Goal: Task Accomplishment & Management: Manage account settings

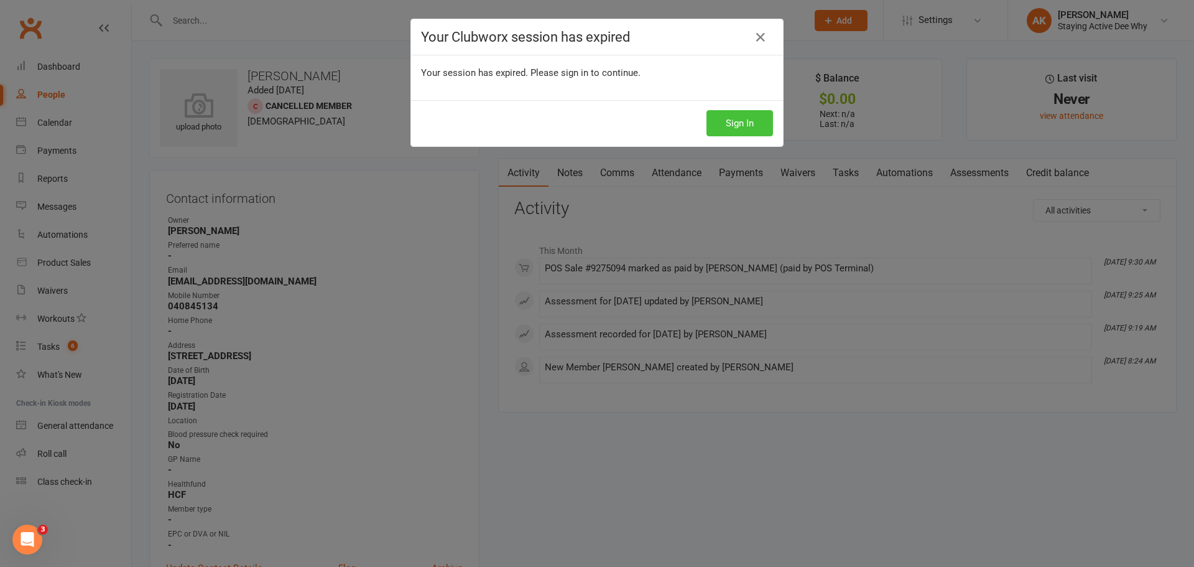
click at [722, 113] on button "Sign In" at bounding box center [740, 123] width 67 height 26
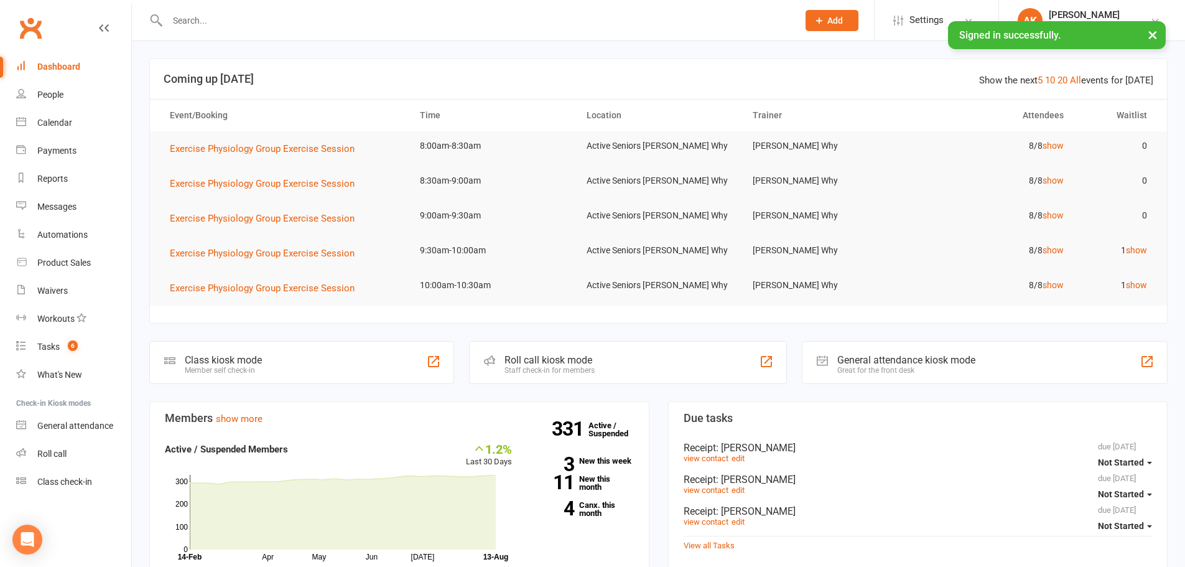
click at [248, 22] on input "text" at bounding box center [477, 20] width 626 height 17
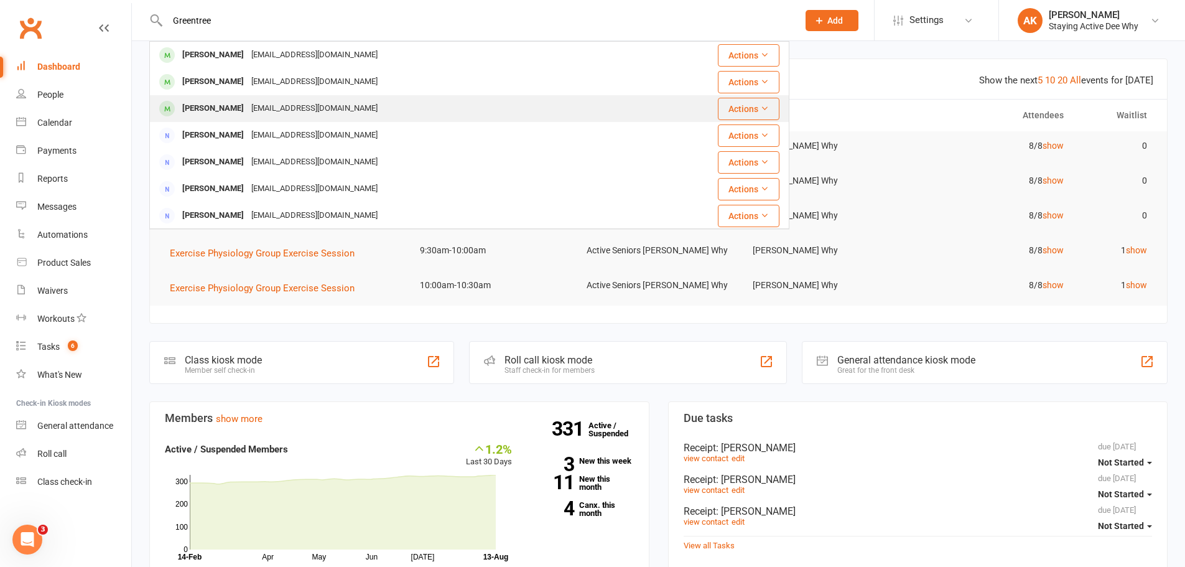
type input "Greentree"
click at [238, 98] on div "[PERSON_NAME] [EMAIL_ADDRESS][DOMAIN_NAME]" at bounding box center [396, 109] width 490 height 26
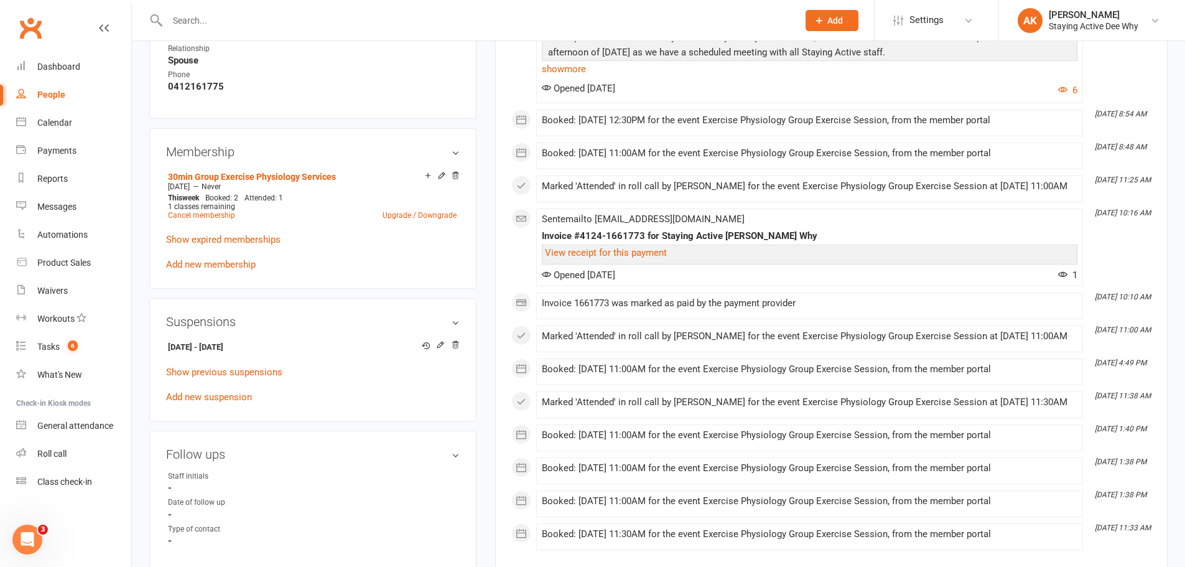
scroll to position [809, 0]
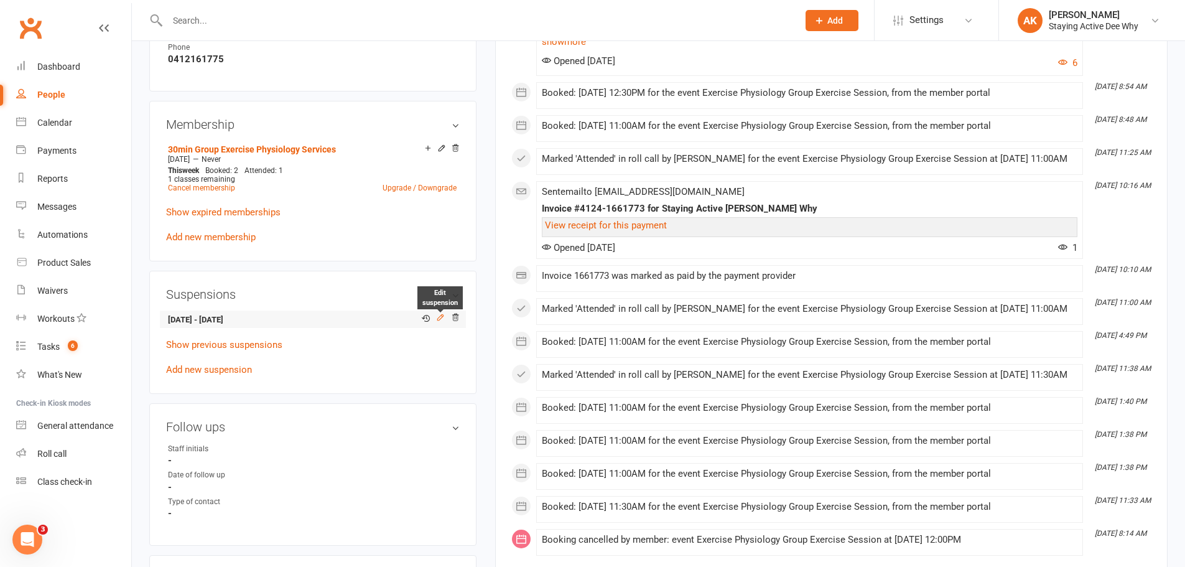
click at [440, 318] on icon at bounding box center [440, 318] width 6 height 6
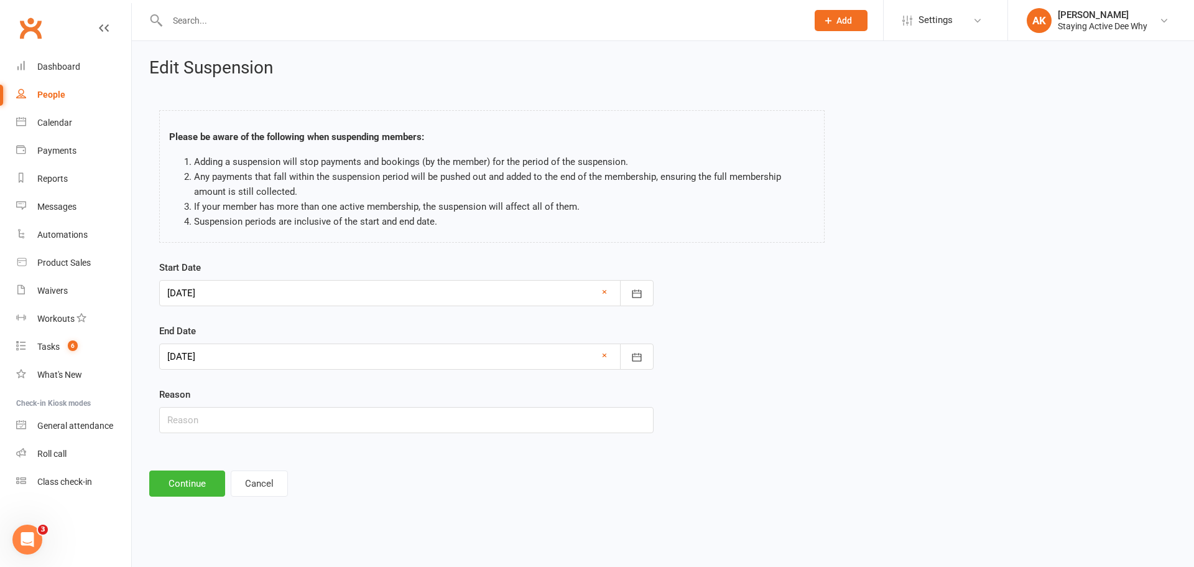
click at [320, 369] on div at bounding box center [406, 356] width 494 height 26
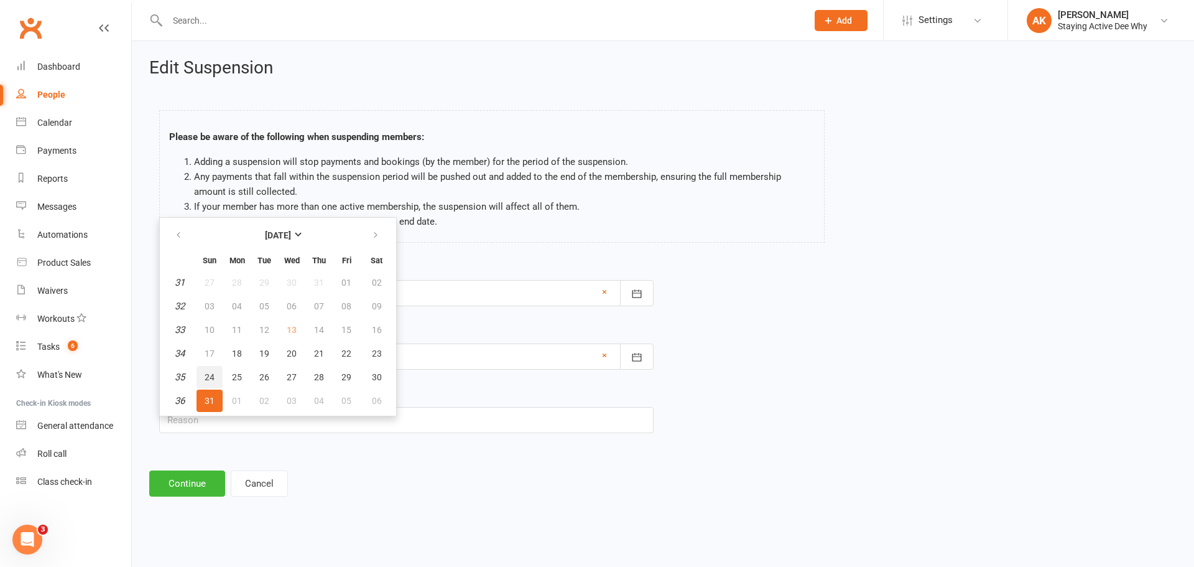
click at [209, 378] on span "24" at bounding box center [210, 377] width 10 height 10
type input "[DATE]"
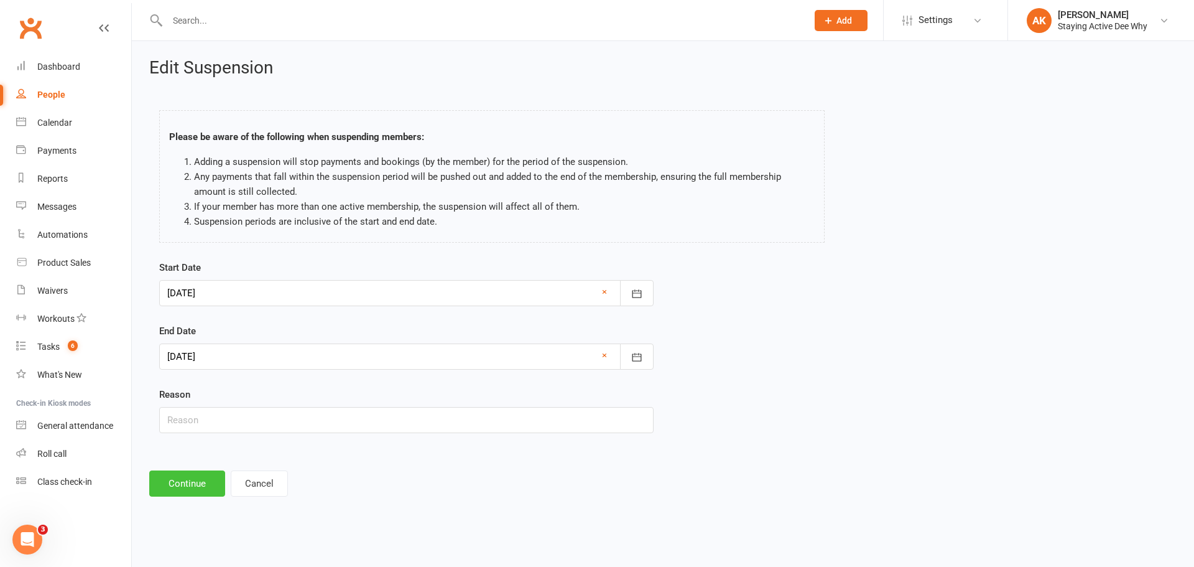
click at [186, 486] on button "Continue" at bounding box center [187, 483] width 76 height 26
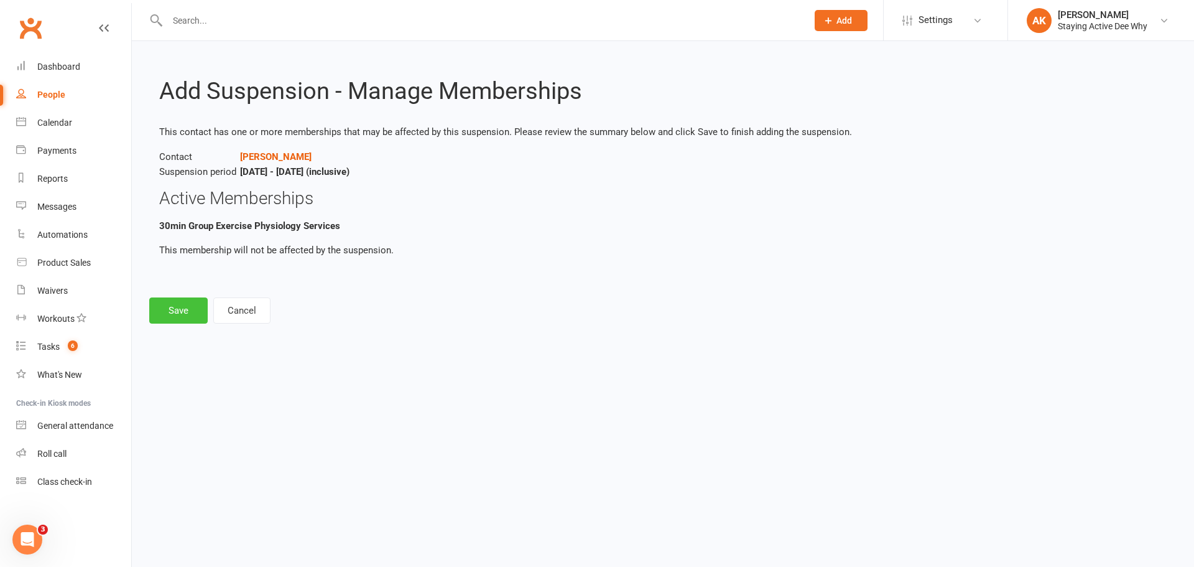
click at [200, 302] on button "Save" at bounding box center [178, 310] width 58 height 26
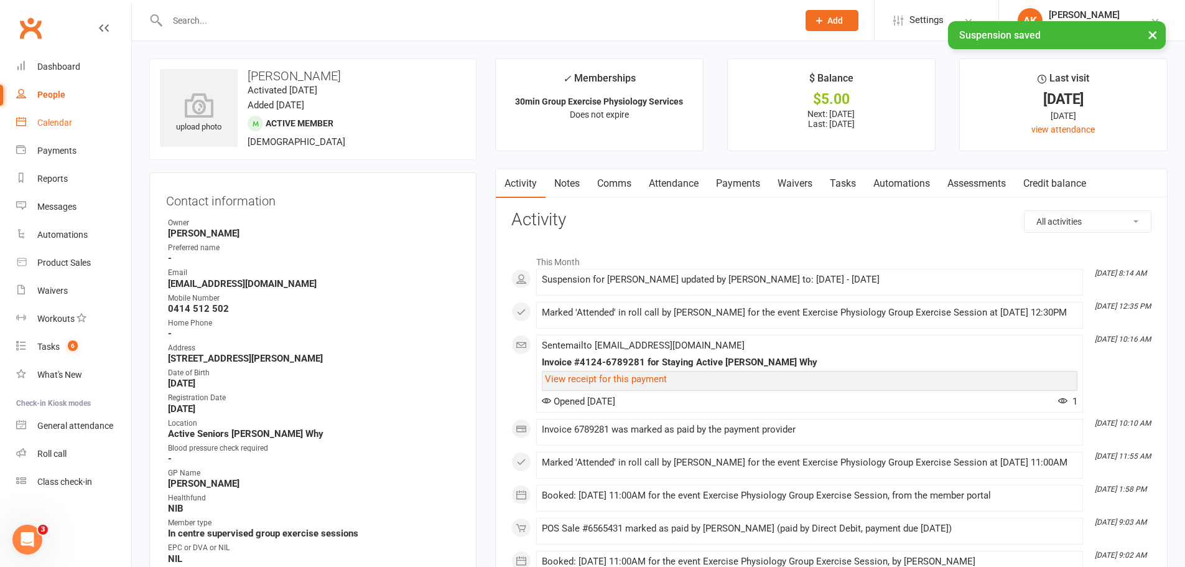
click at [35, 130] on link "Calendar" at bounding box center [73, 123] width 115 height 28
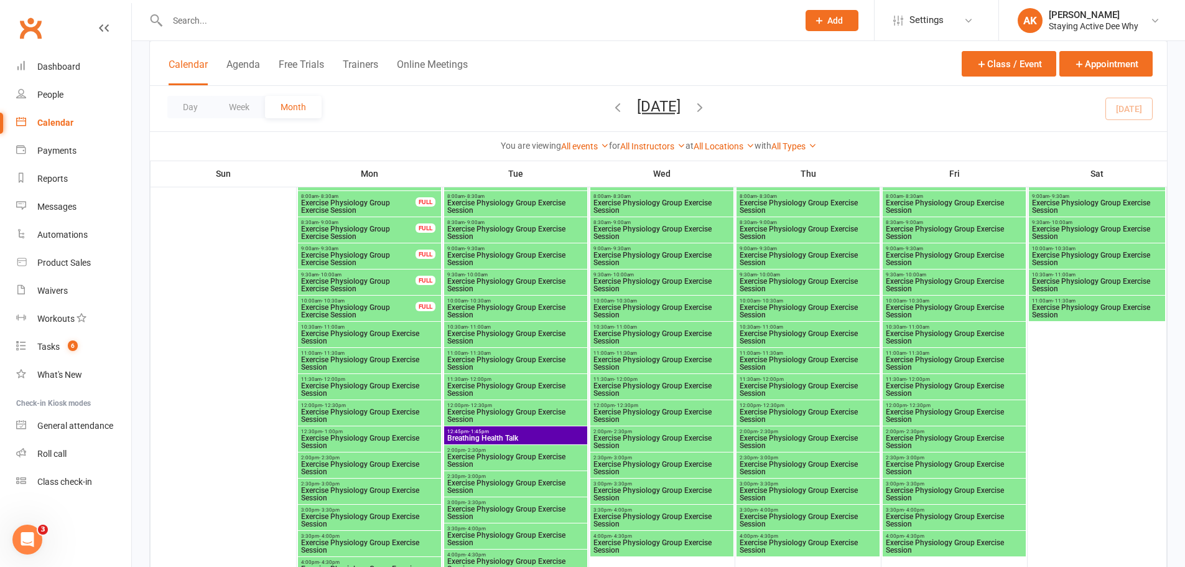
scroll to position [2177, 0]
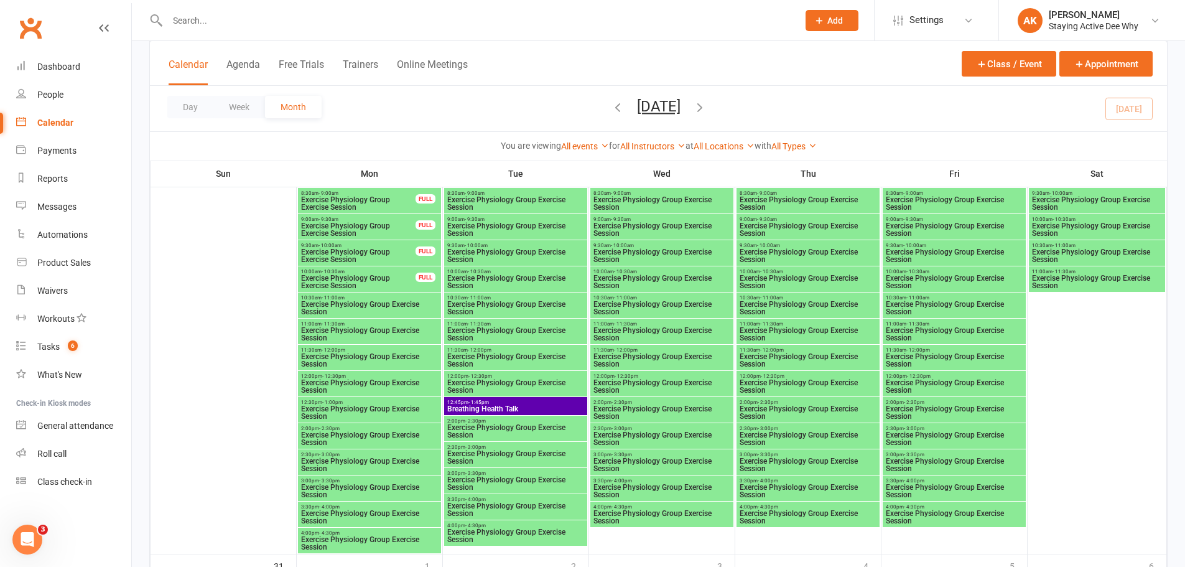
click at [342, 327] on span "Exercise Physiology Group Exercise Session" at bounding box center [369, 334] width 138 height 15
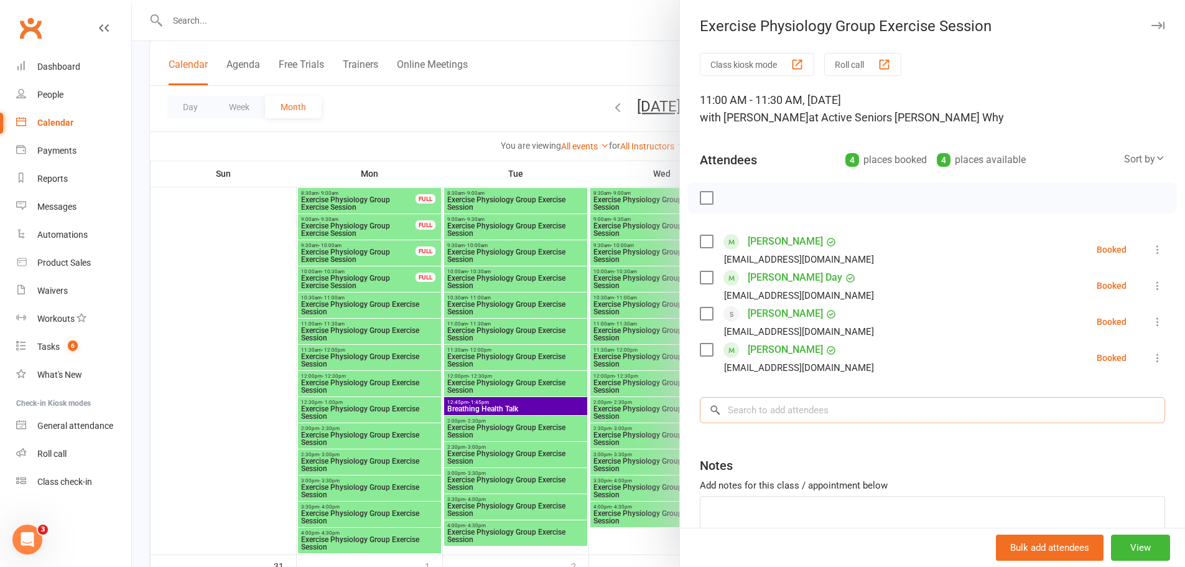
click at [777, 404] on input "search" at bounding box center [932, 410] width 465 height 26
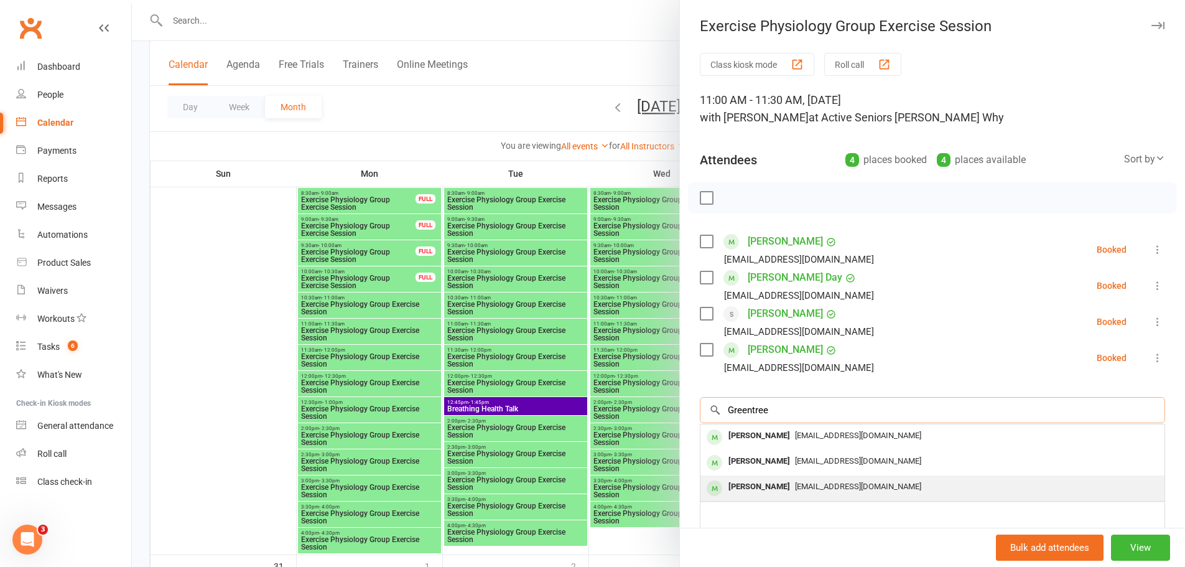
type input "Greentree"
click at [745, 481] on div "[PERSON_NAME]" at bounding box center [759, 487] width 72 height 18
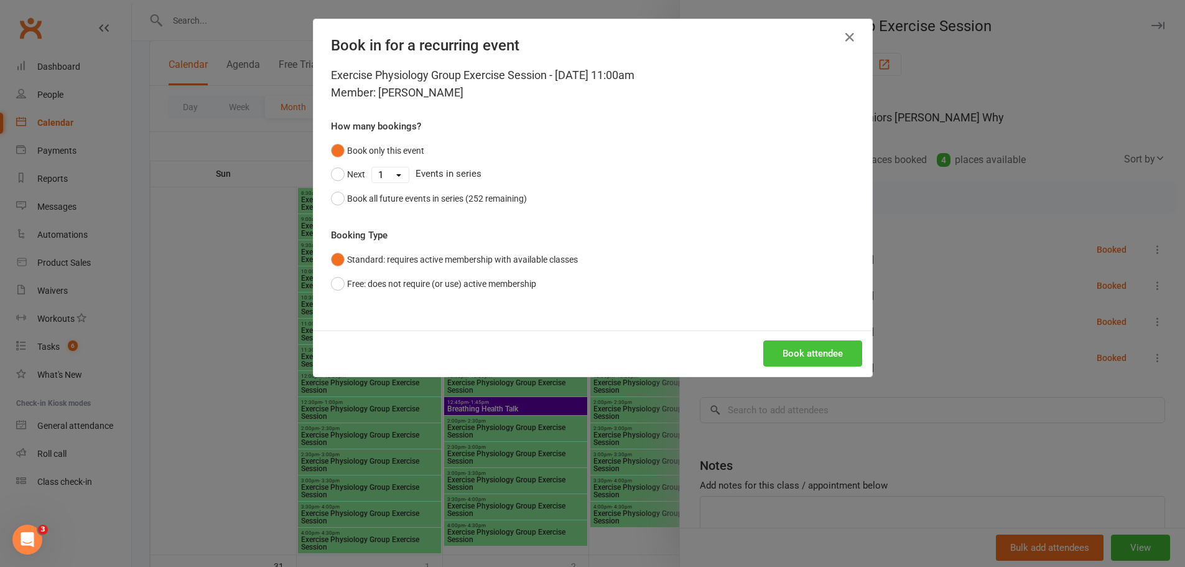
click at [779, 364] on button "Book attendee" at bounding box center [812, 353] width 99 height 26
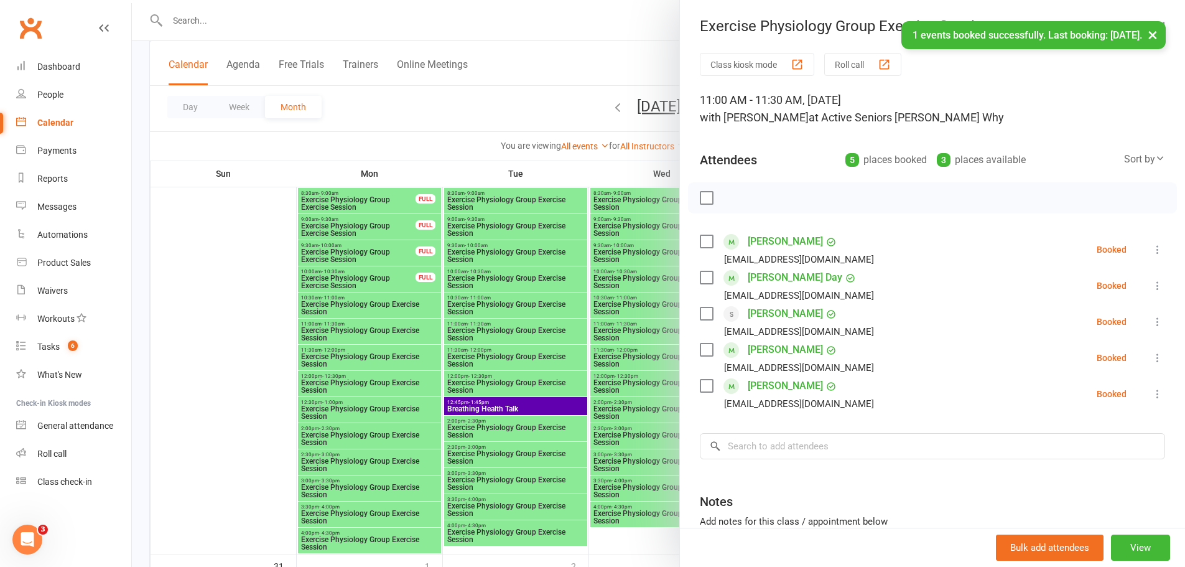
click at [452, 114] on div at bounding box center [658, 283] width 1053 height 567
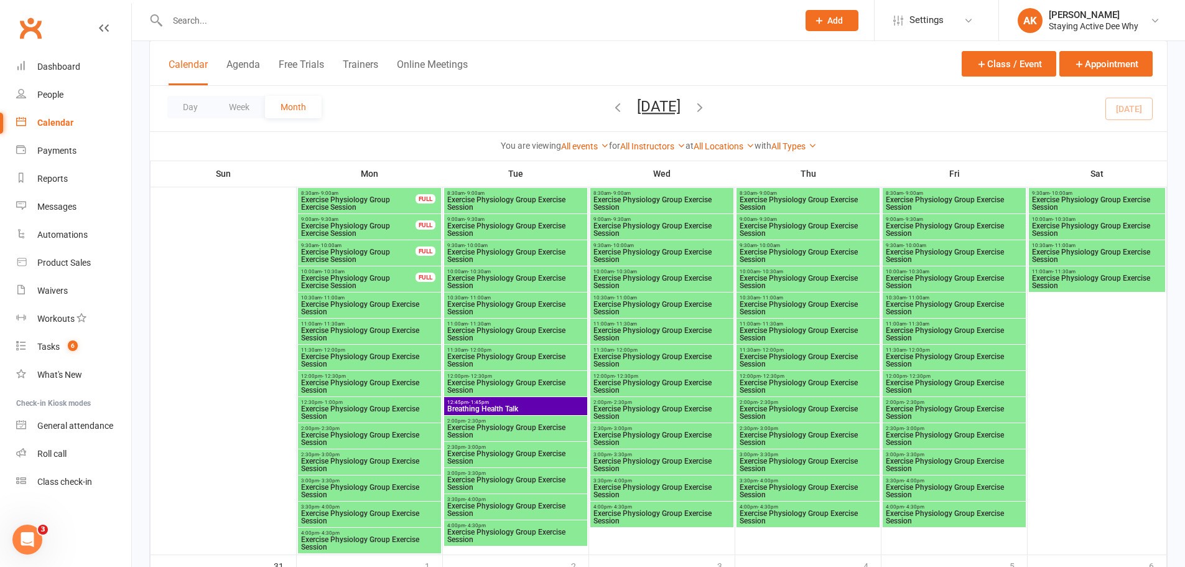
click at [470, 14] on input "text" at bounding box center [477, 20] width 626 height 17
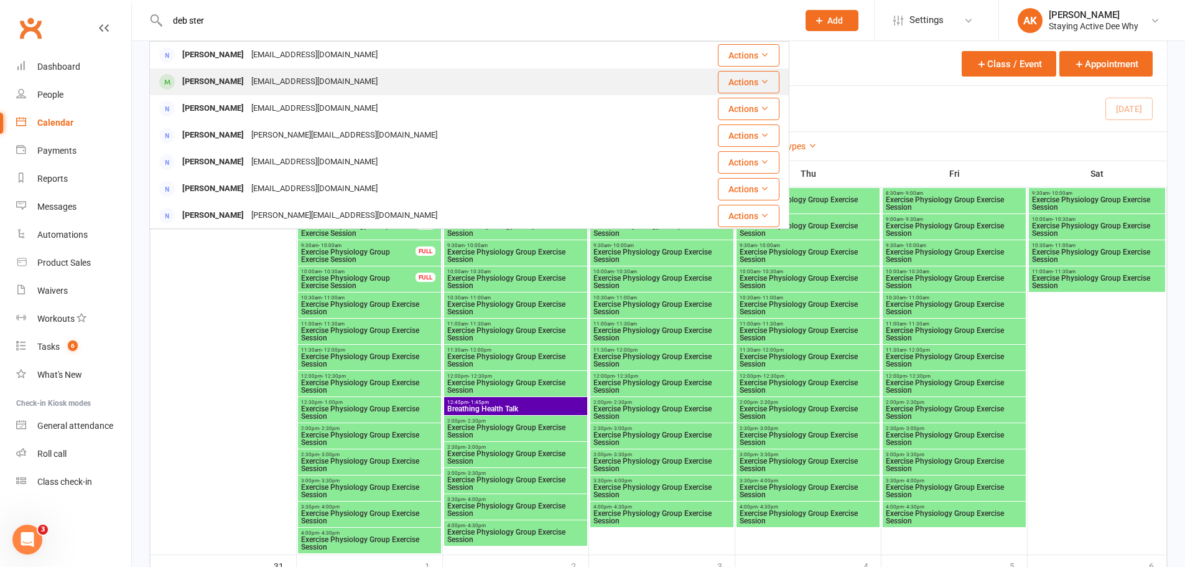
type input "deb ster"
click at [208, 85] on div "[PERSON_NAME]" at bounding box center [213, 82] width 69 height 18
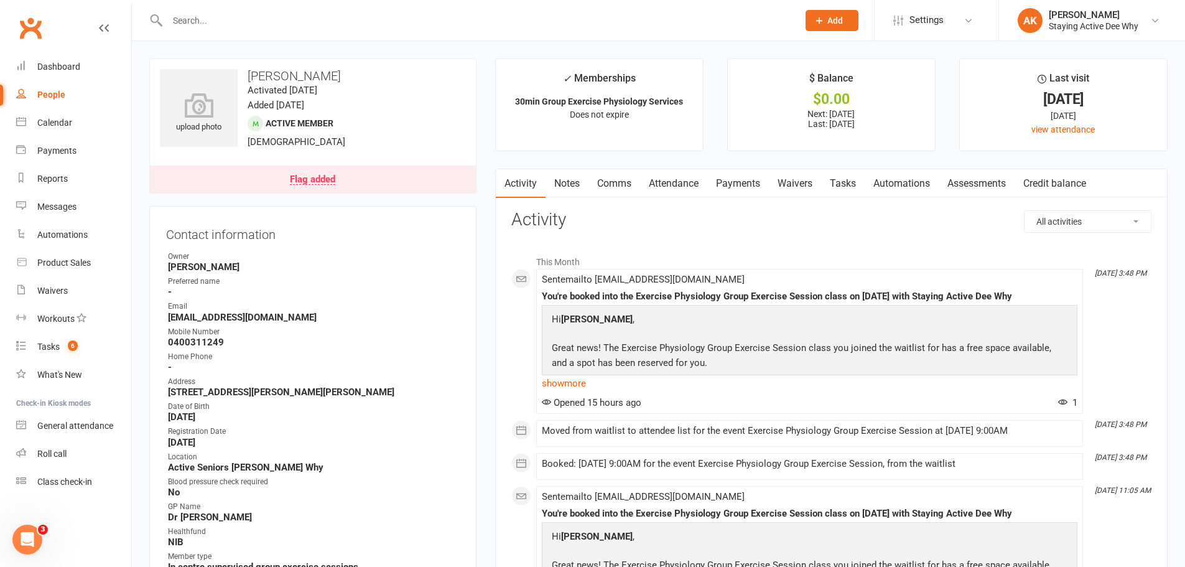
click at [675, 188] on link "Attendance" at bounding box center [673, 183] width 67 height 29
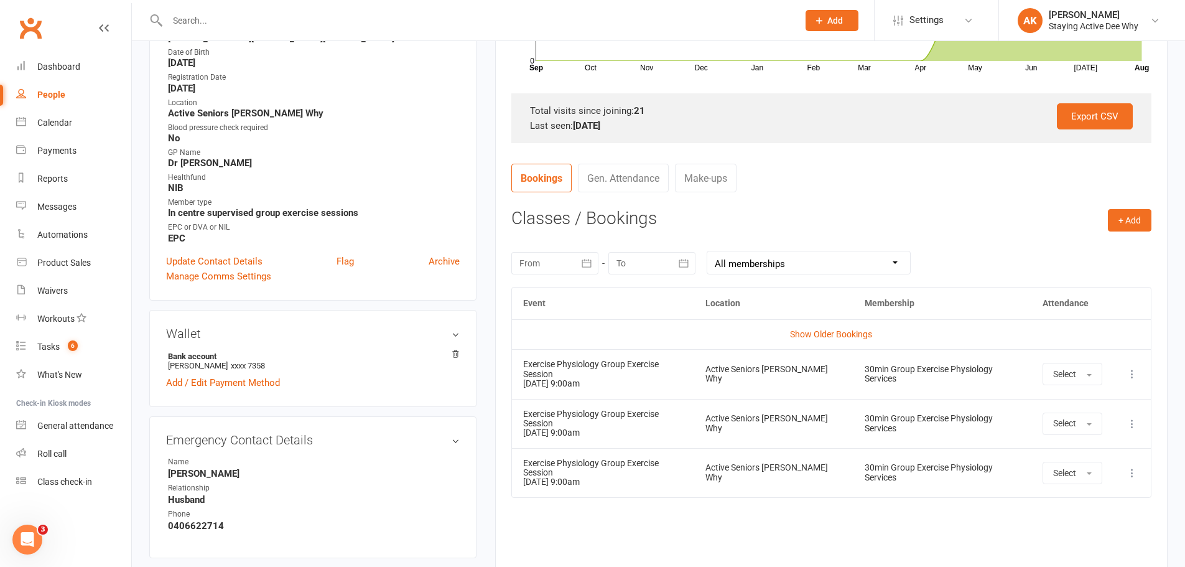
scroll to position [435, 0]
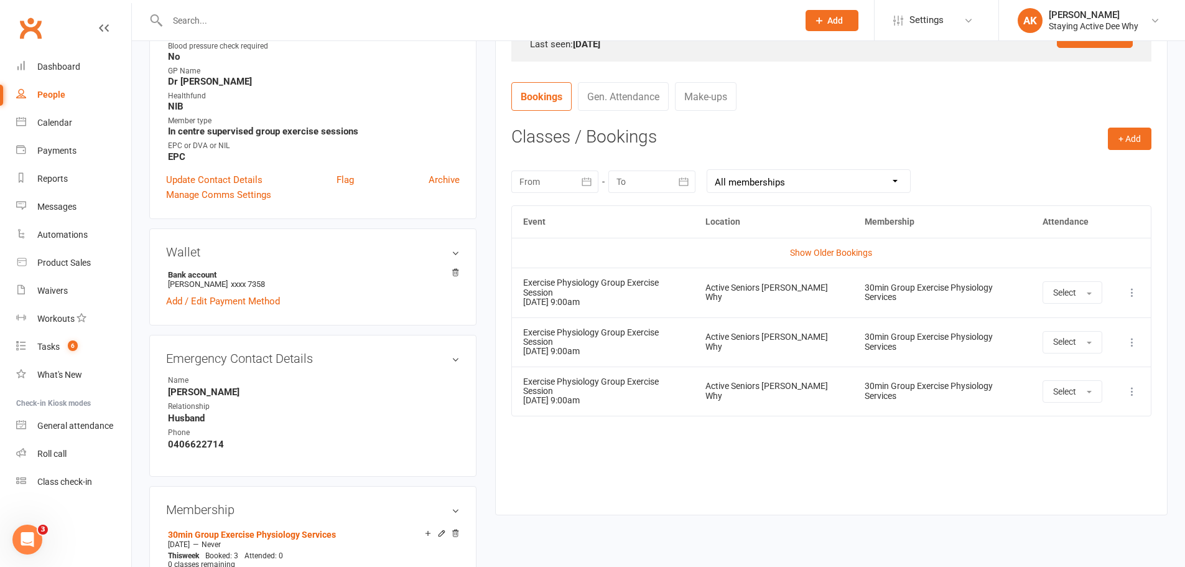
click at [1130, 287] on icon at bounding box center [1132, 292] width 12 height 12
click at [1067, 361] on link "Remove booking" at bounding box center [1077, 366] width 123 height 25
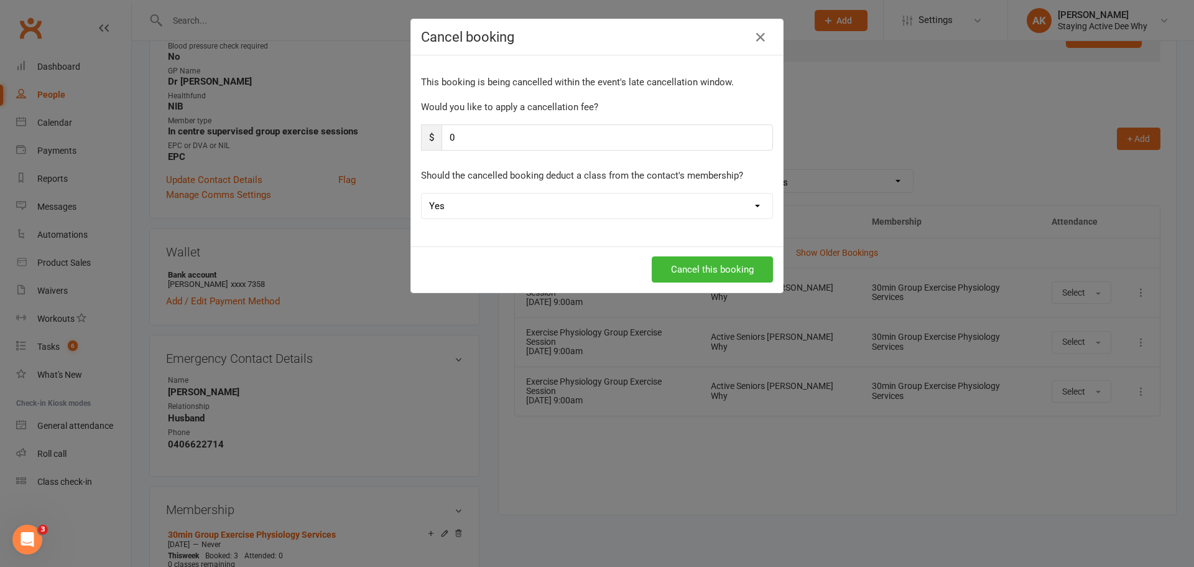
click at [526, 323] on div "Cancel booking This booking is being cancelled within the event's late cancella…" at bounding box center [597, 283] width 1194 height 567
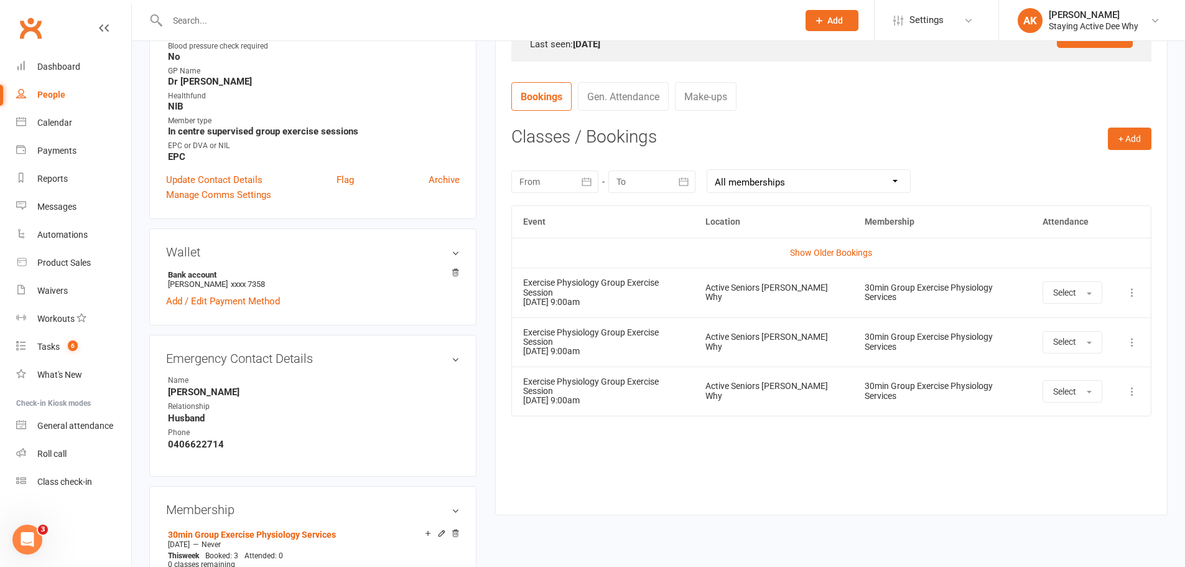
click at [1130, 290] on icon at bounding box center [1132, 292] width 12 height 12
click at [1074, 362] on link "Remove booking" at bounding box center [1077, 366] width 123 height 25
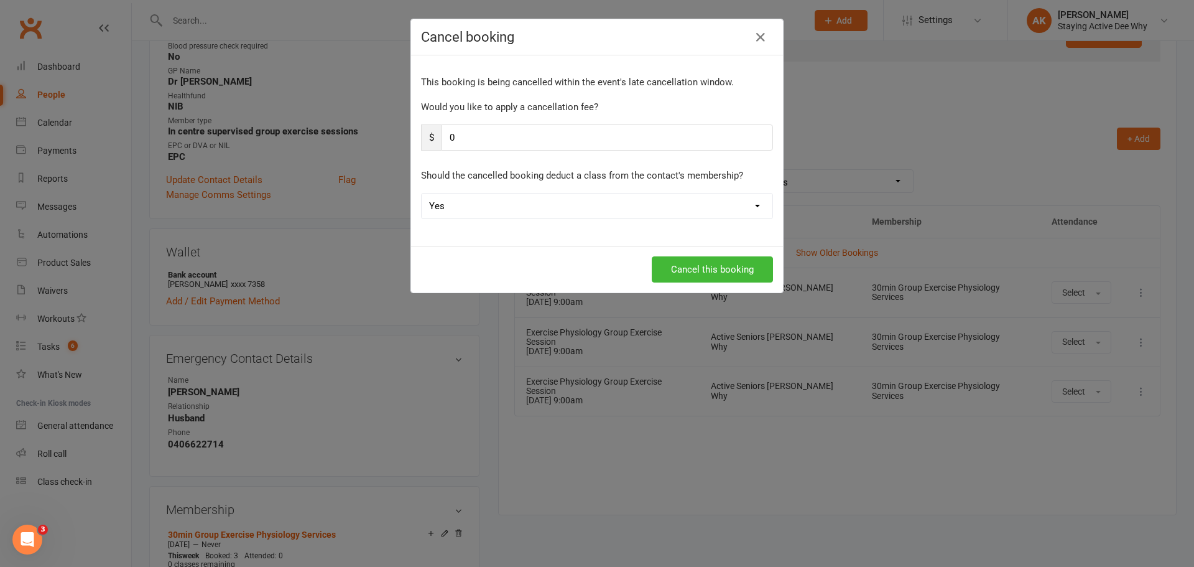
click at [482, 202] on select "Yes No" at bounding box center [597, 205] width 351 height 25
select select "1"
click at [422, 193] on select "Yes No" at bounding box center [597, 205] width 351 height 25
click at [748, 275] on button "Cancel this booking" at bounding box center [712, 269] width 121 height 26
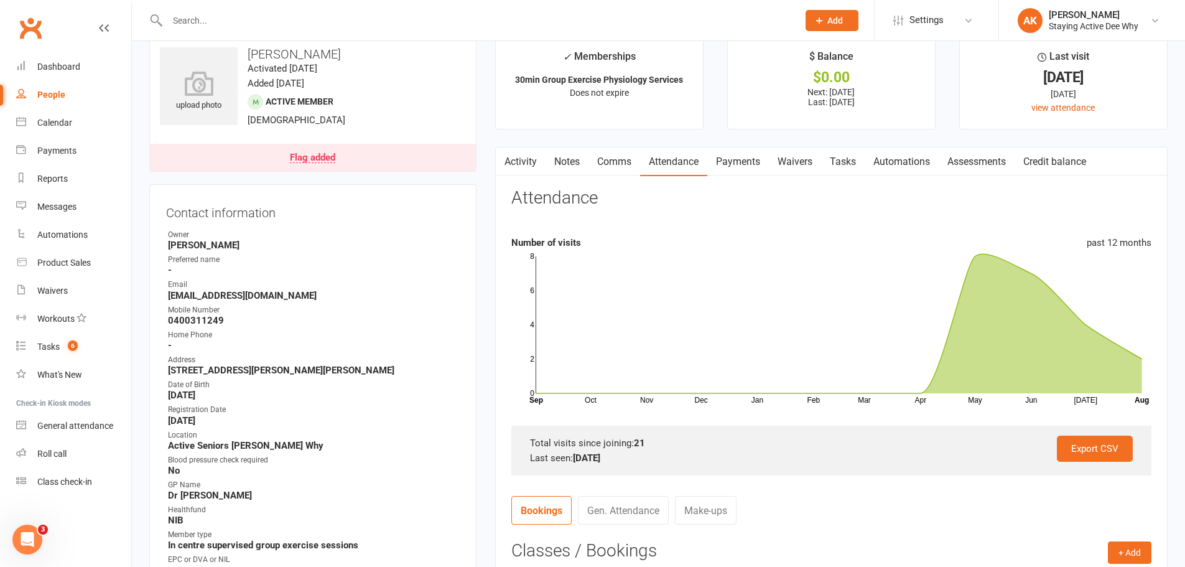
scroll to position [0, 0]
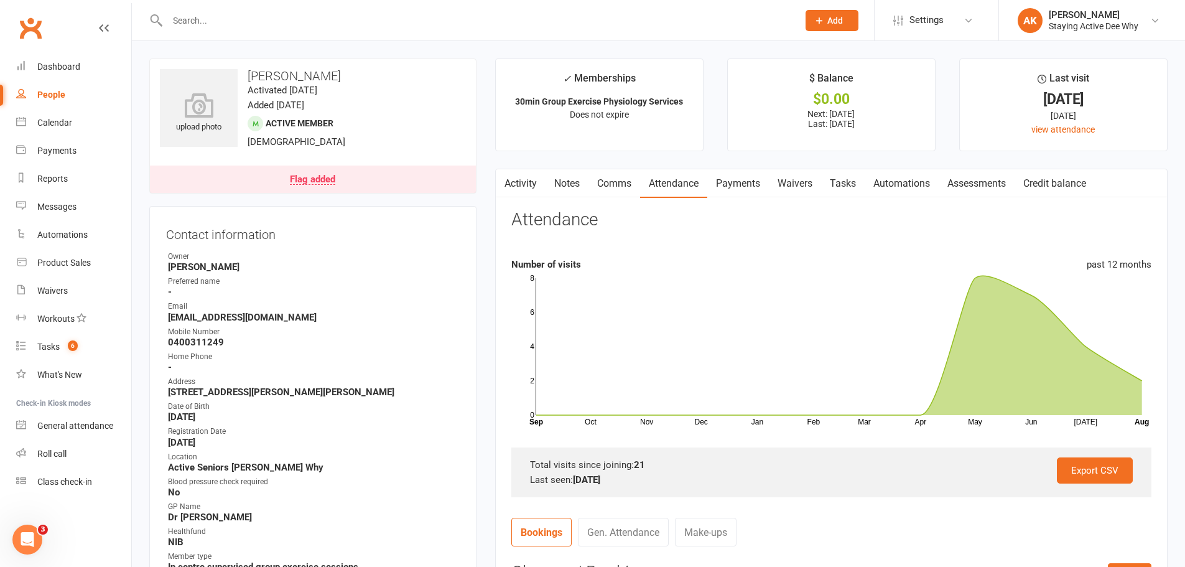
click at [343, 179] on link "Flag added" at bounding box center [313, 178] width 326 height 27
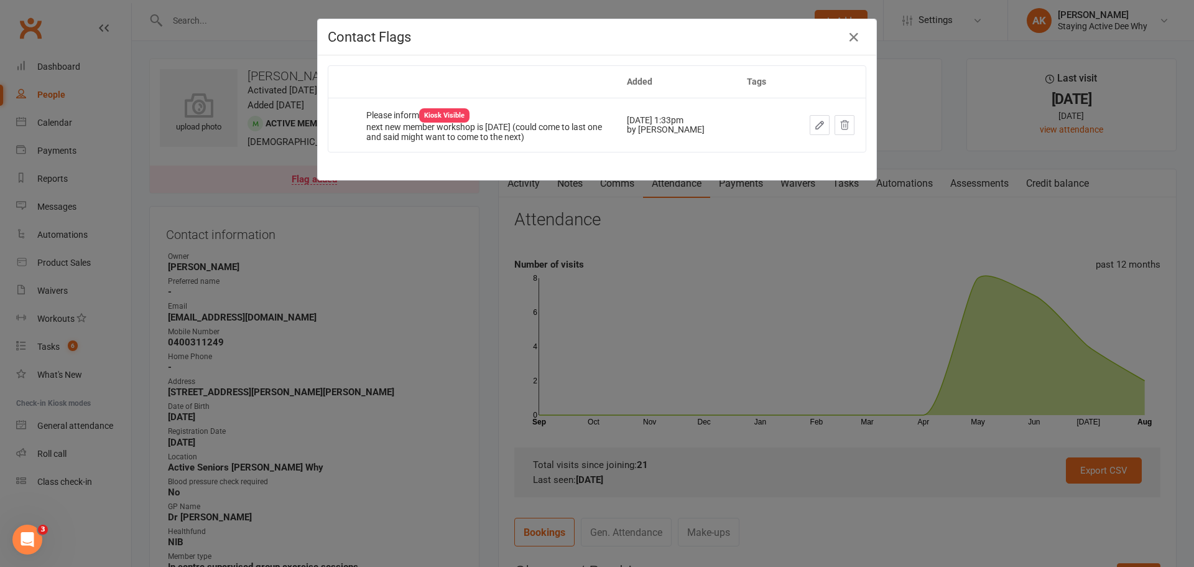
click at [352, 179] on div "Added Tags Please inform [PERSON_NAME] Visible next new member workshop is [DAT…" at bounding box center [597, 117] width 559 height 124
click at [379, 198] on div "Contact Flags Added Tags Please inform [PERSON_NAME] Visible next new member wo…" at bounding box center [597, 283] width 1194 height 567
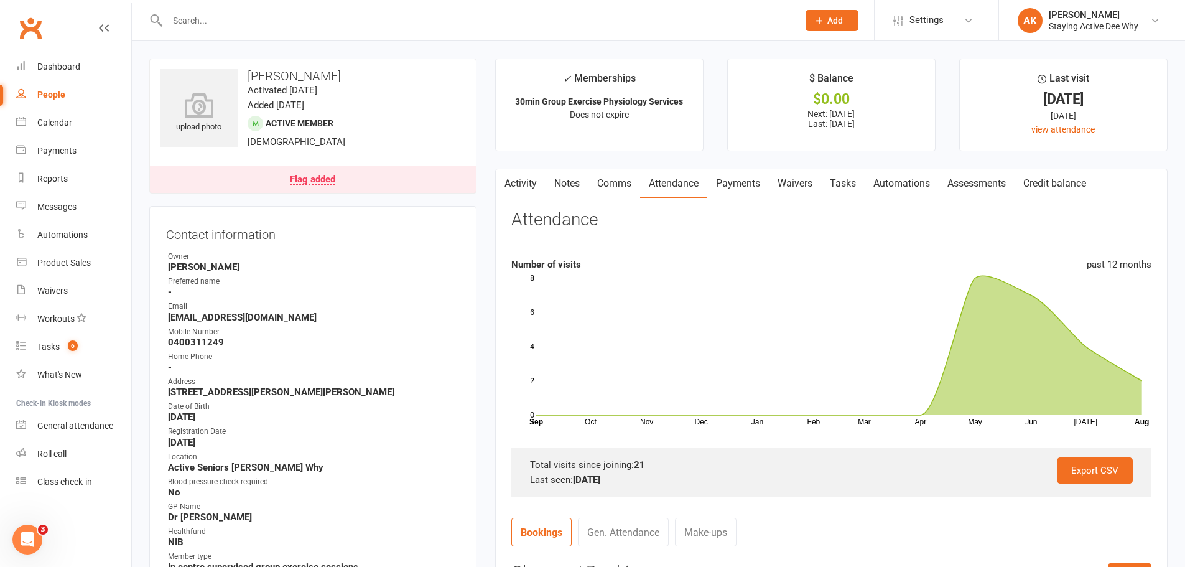
click at [509, 187] on button "button" at bounding box center [504, 183] width 16 height 28
click at [530, 190] on link "Activity" at bounding box center [521, 183] width 50 height 29
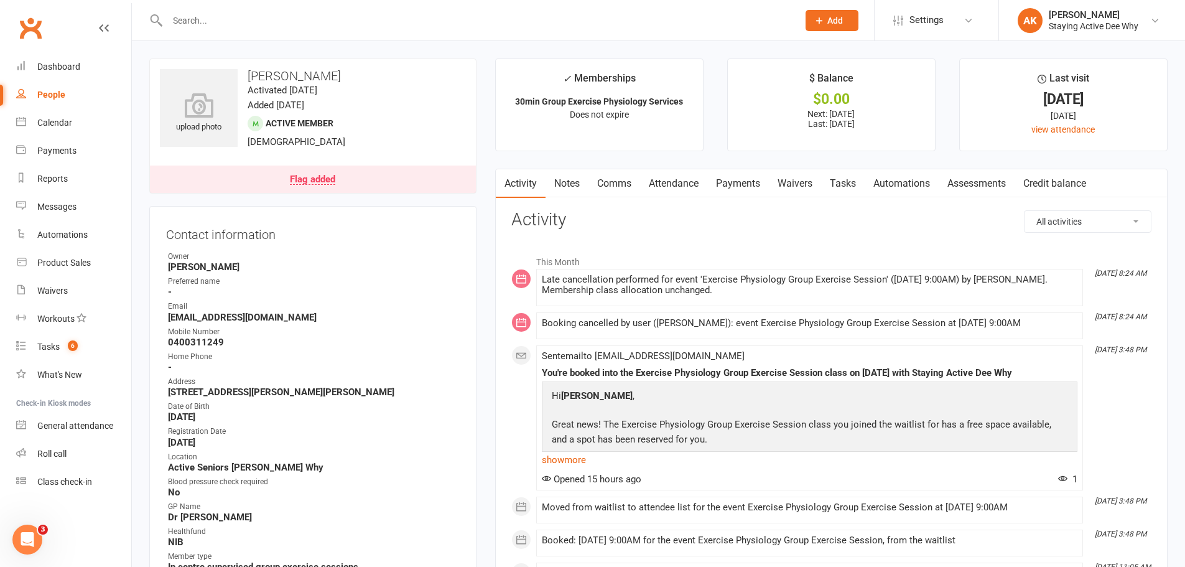
click at [587, 188] on link "Notes" at bounding box center [566, 183] width 43 height 29
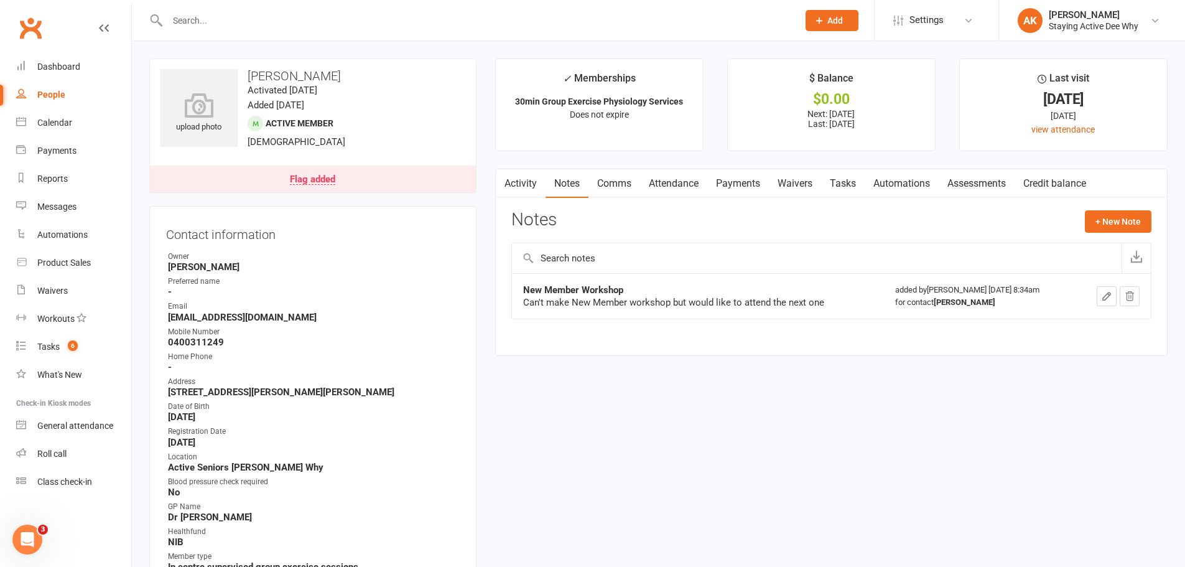
click at [952, 190] on link "Assessments" at bounding box center [977, 183] width 76 height 29
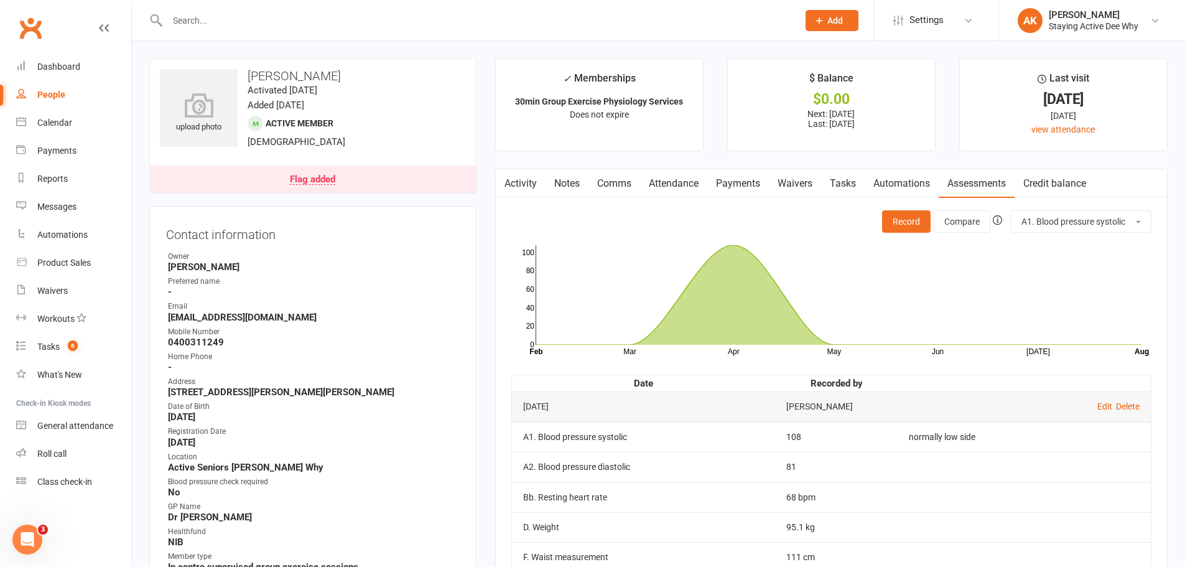
click at [526, 185] on link "Activity" at bounding box center [521, 183] width 50 height 29
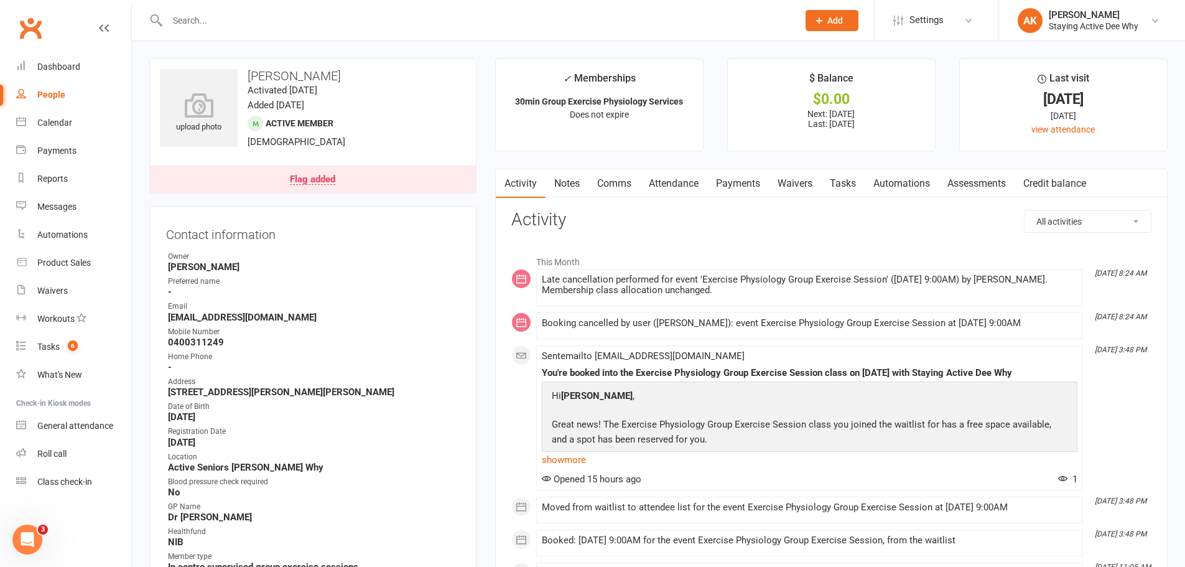
click at [72, 49] on div "Clubworx" at bounding box center [65, 35] width 131 height 46
click at [68, 77] on link "Dashboard" at bounding box center [73, 67] width 115 height 28
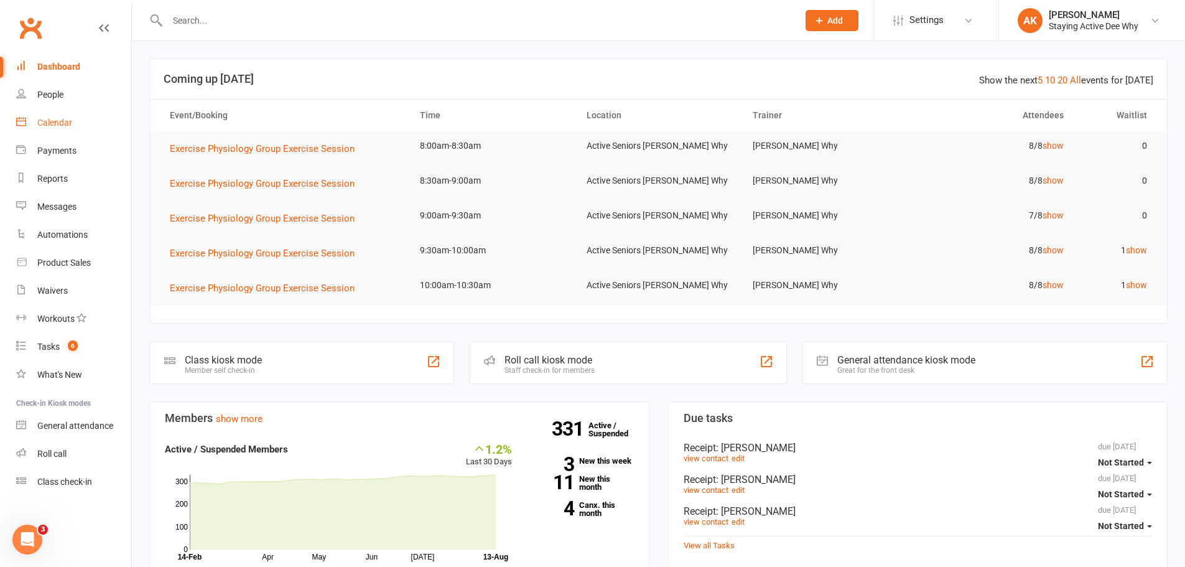
click at [70, 124] on div "Calendar" at bounding box center [54, 123] width 35 height 10
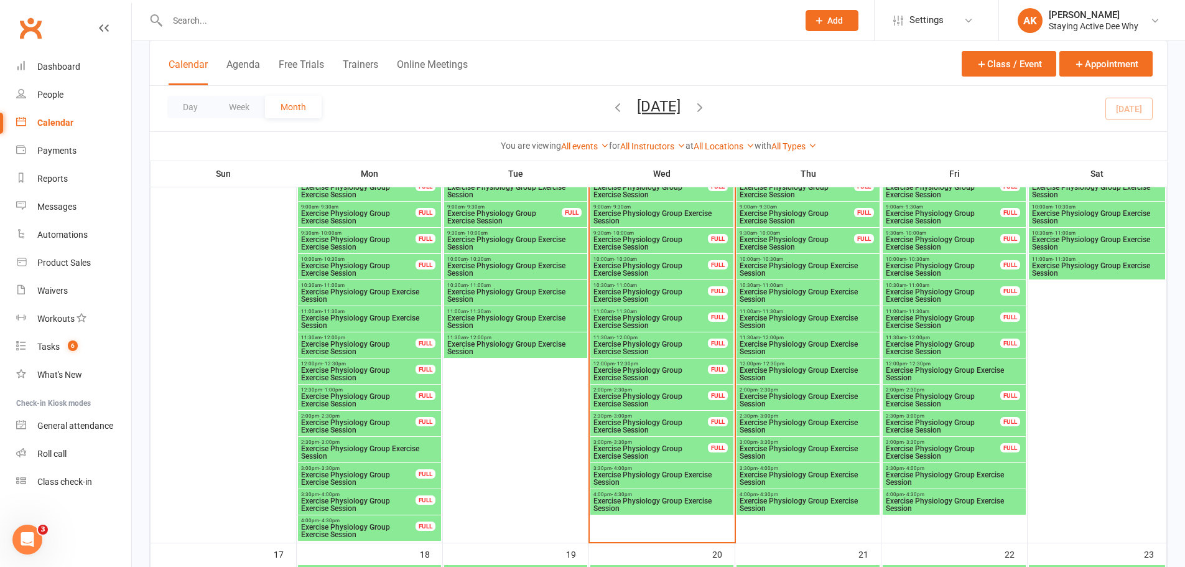
scroll to position [1182, 0]
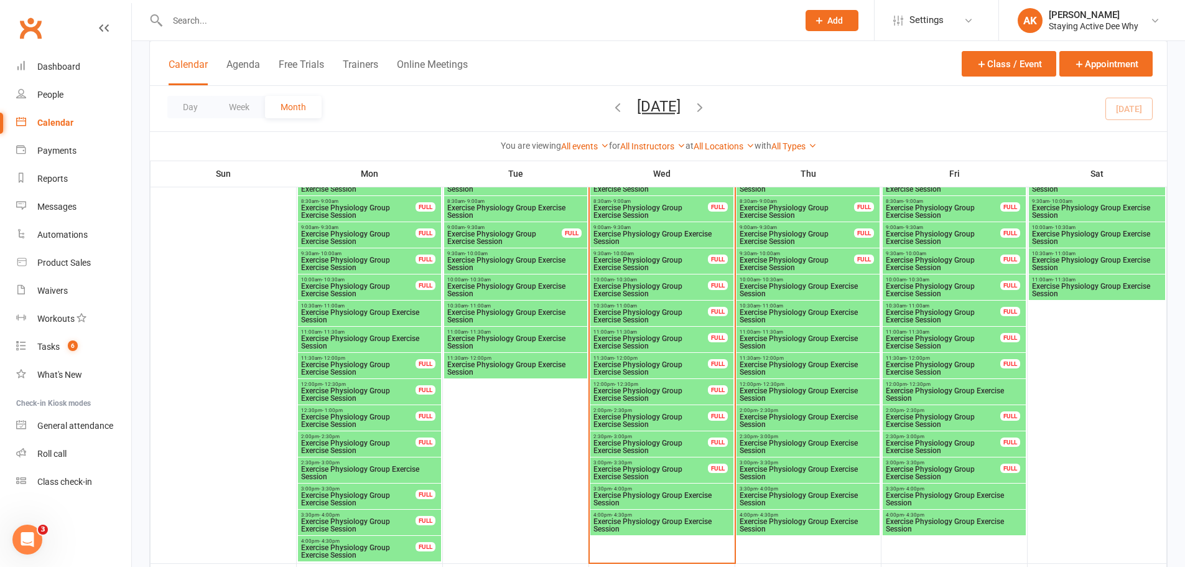
click at [638, 256] on span "Exercise Physiology Group Exercise Session" at bounding box center [651, 263] width 116 height 15
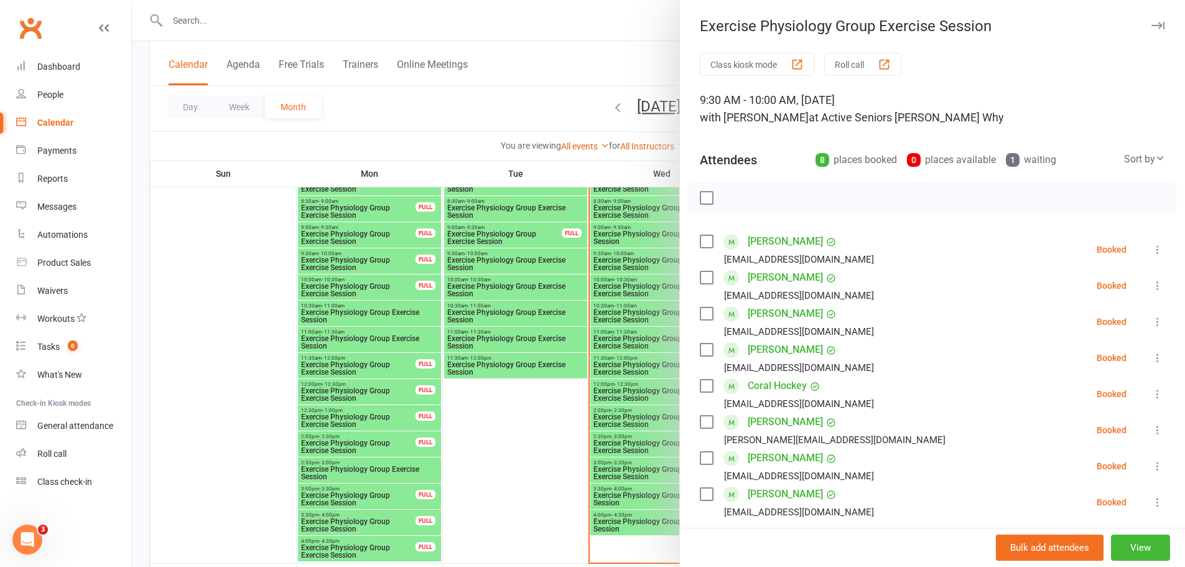
click at [1151, 285] on icon at bounding box center [1157, 285] width 12 height 12
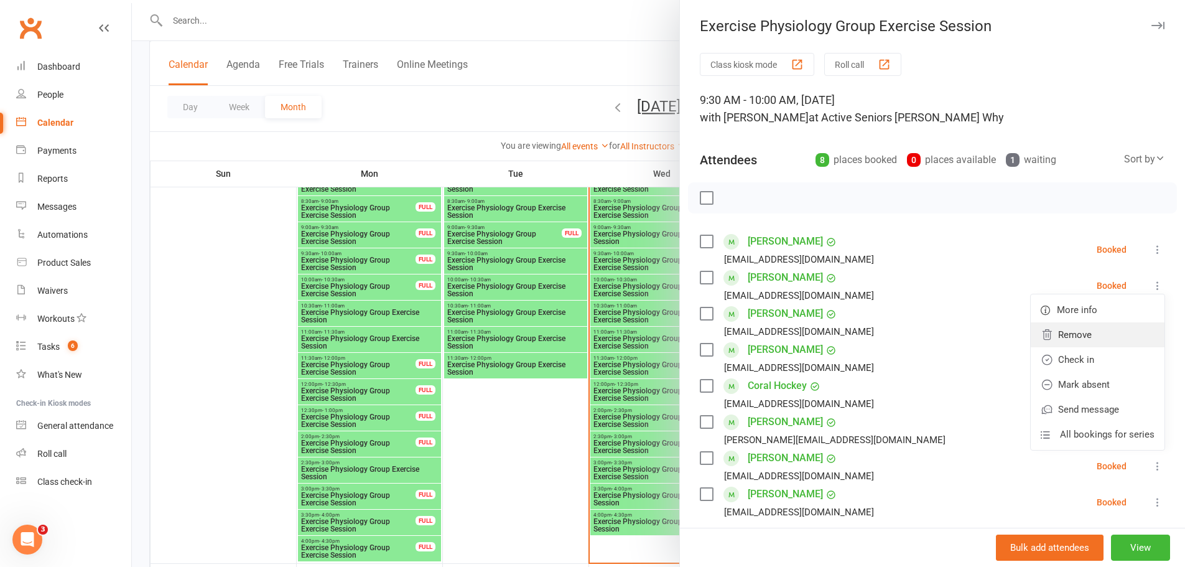
click at [1098, 336] on link "Remove" at bounding box center [1098, 334] width 134 height 25
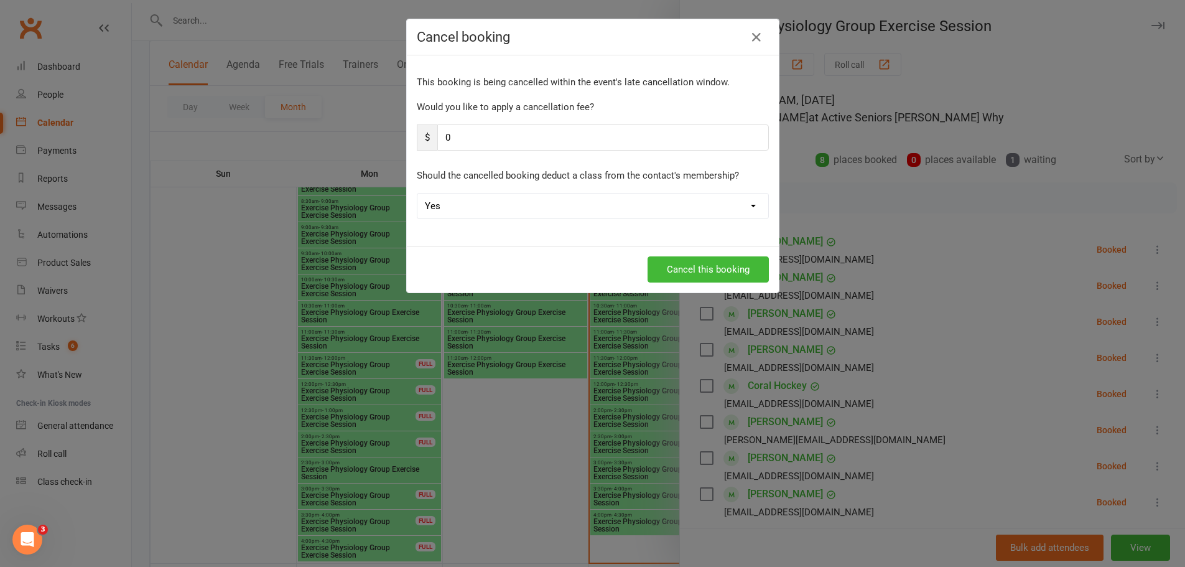
click at [513, 197] on select "Yes No" at bounding box center [592, 205] width 351 height 25
select select "1"
click at [417, 193] on select "Yes No" at bounding box center [592, 205] width 351 height 25
drag, startPoint x: 695, startPoint y: 245, endPoint x: 697, endPoint y: 263, distance: 18.1
click at [697, 251] on div "Cancel booking This booking is being cancelled within the event's late cancella…" at bounding box center [592, 156] width 373 height 274
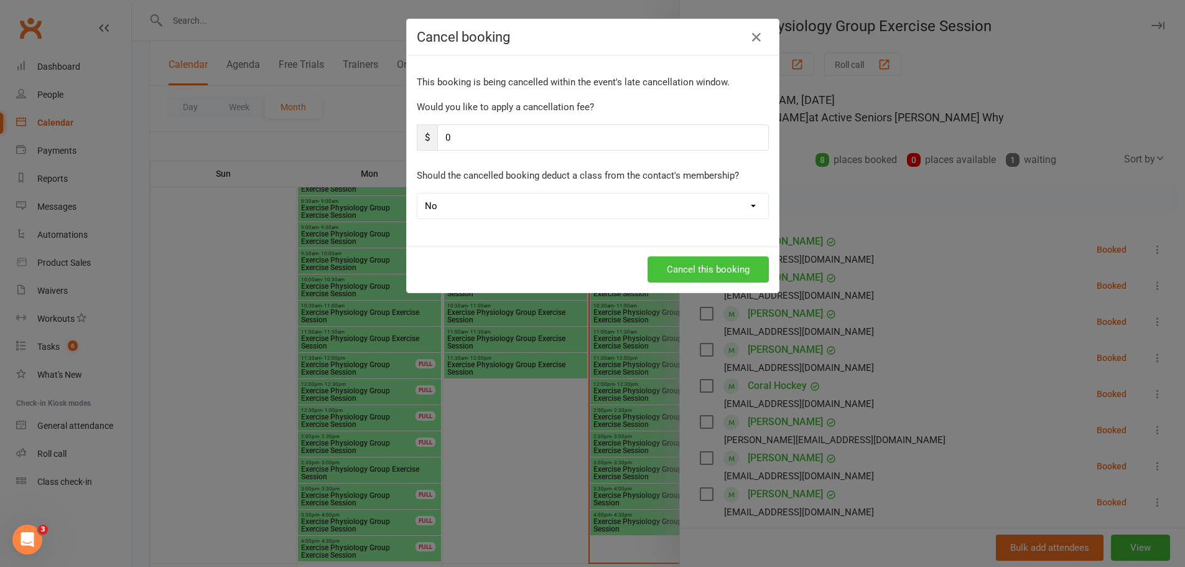
click at [697, 267] on button "Cancel this booking" at bounding box center [707, 269] width 121 height 26
